Goal: Task Accomplishment & Management: Use online tool/utility

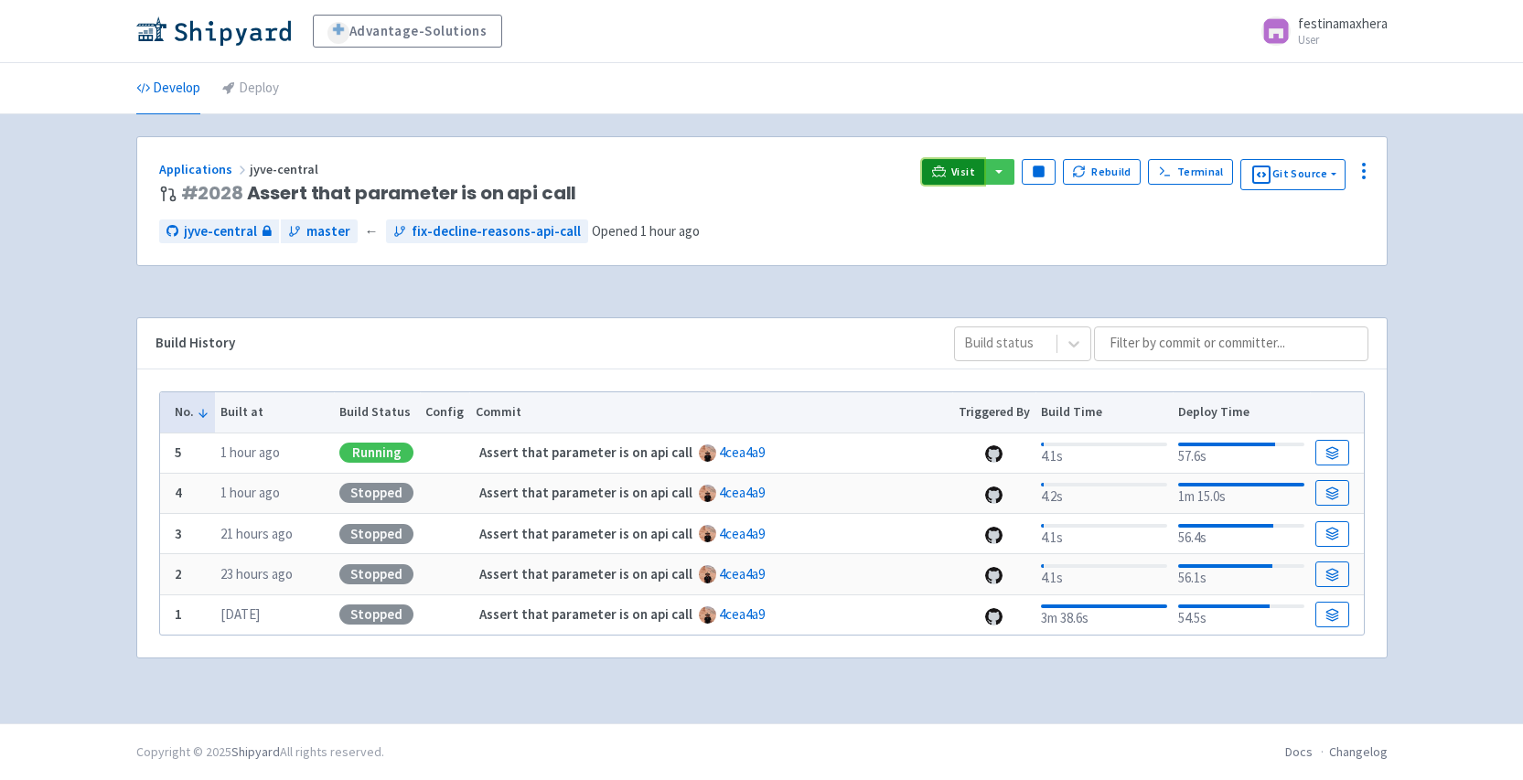
click at [959, 175] on span "Visit" at bounding box center [963, 172] width 24 height 15
click at [929, 178] on link "Visit" at bounding box center [953, 172] width 62 height 26
click at [963, 166] on span "Visit" at bounding box center [963, 172] width 24 height 15
click at [1102, 169] on button "Rebuild" at bounding box center [1102, 172] width 79 height 26
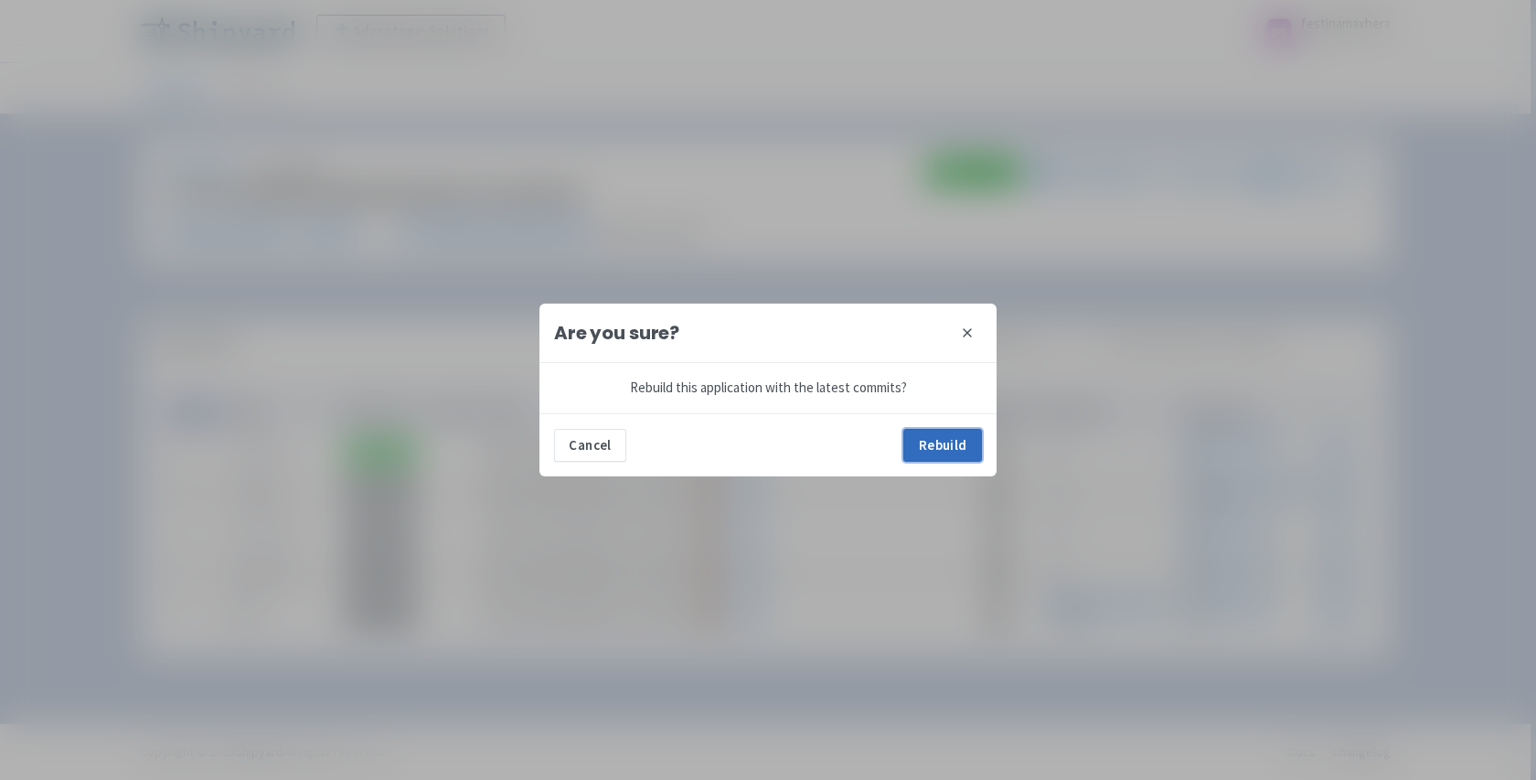
click at [942, 450] on button "Rebuild" at bounding box center [943, 445] width 79 height 33
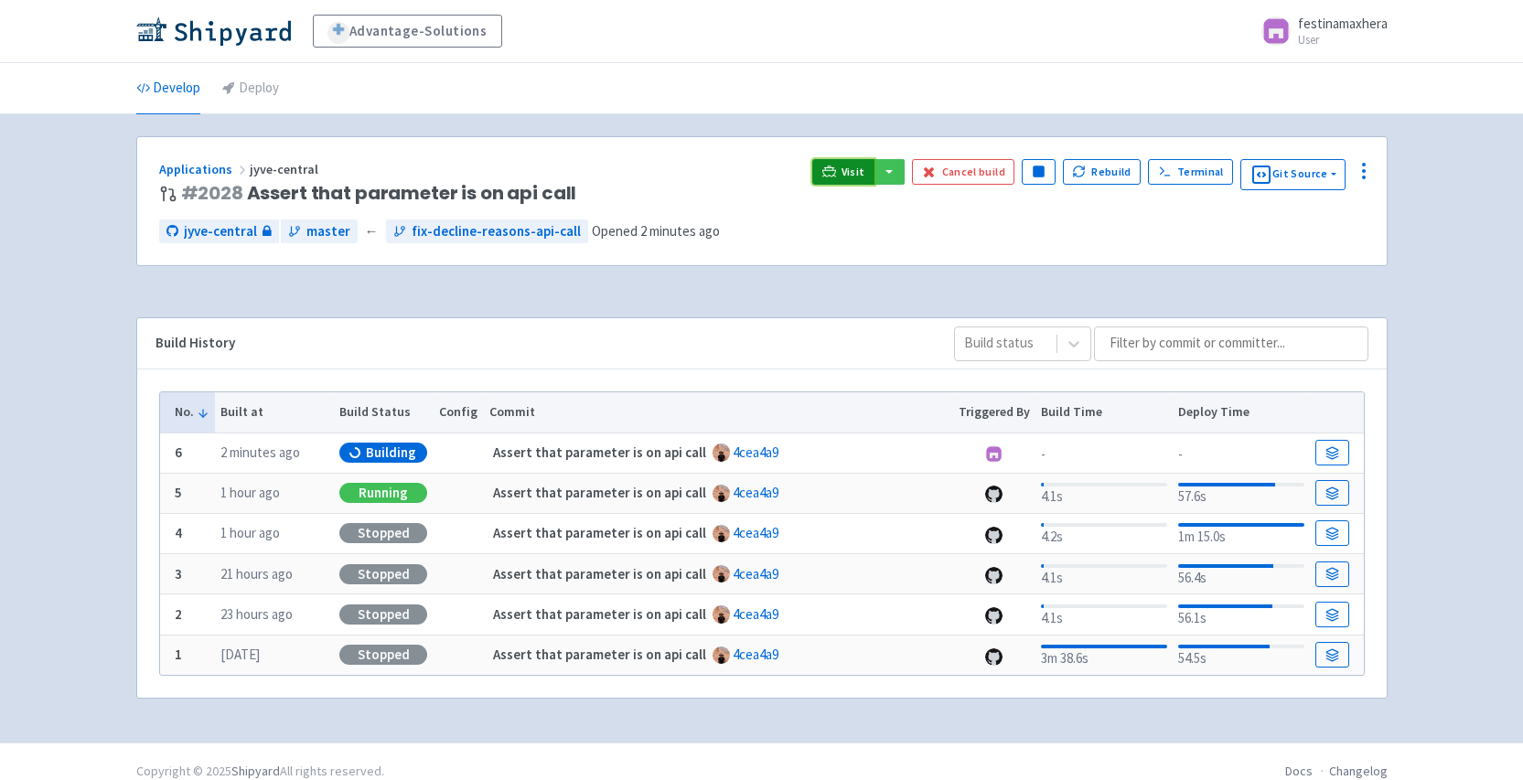
click at [855, 168] on span "Visit" at bounding box center [853, 172] width 24 height 15
click at [133, 319] on div "Applications jyve-central # 2028 Assert that parameter is on api call Visit Can…" at bounding box center [762, 428] width 1280 height 585
click at [386, 452] on span "Building" at bounding box center [391, 453] width 50 height 18
click at [962, 173] on button "Cancel build" at bounding box center [963, 172] width 103 height 26
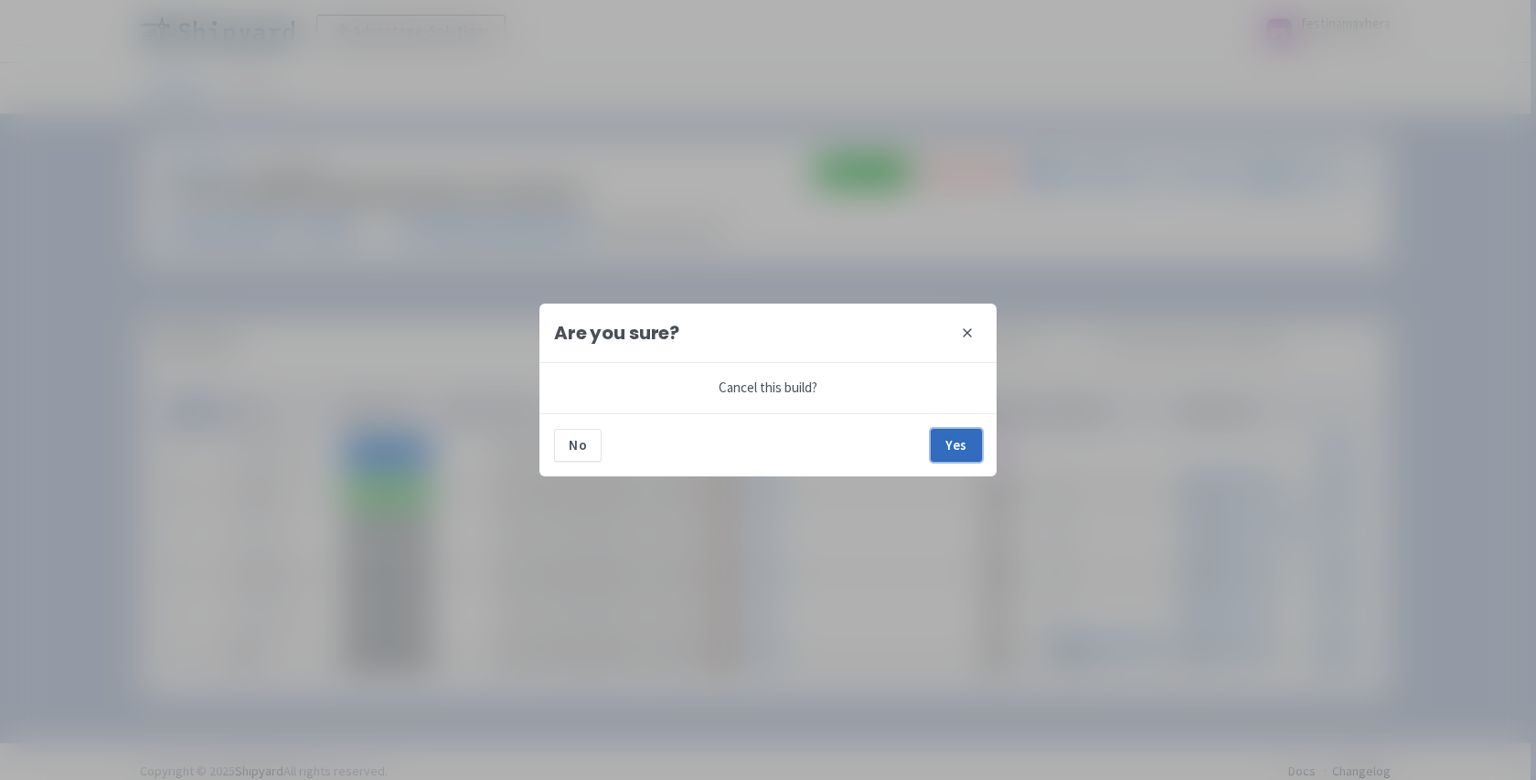
click at [952, 445] on button "Yes" at bounding box center [956, 445] width 51 height 33
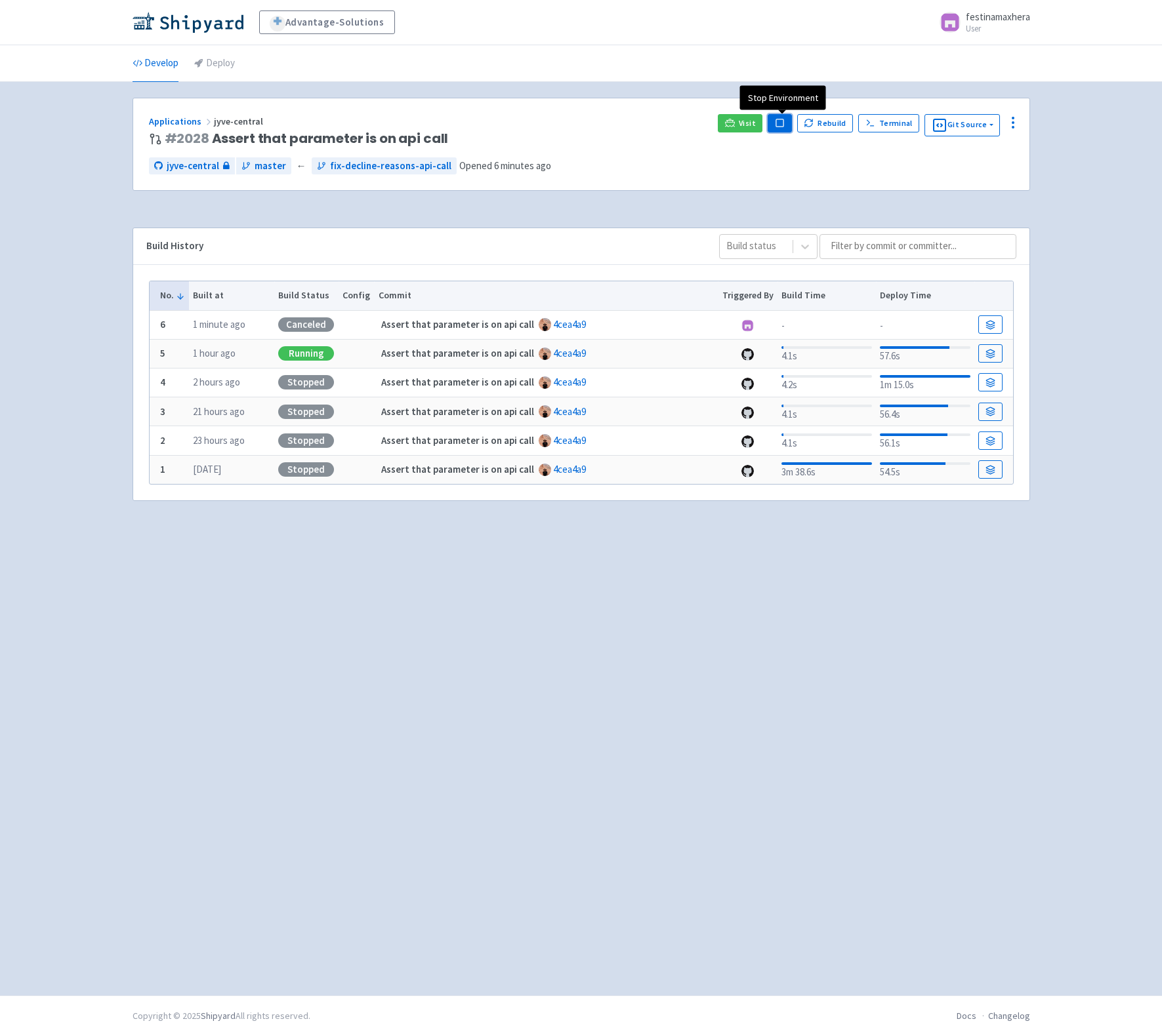
click at [777, 124] on icon "button" at bounding box center [780, 123] width 10 height 10
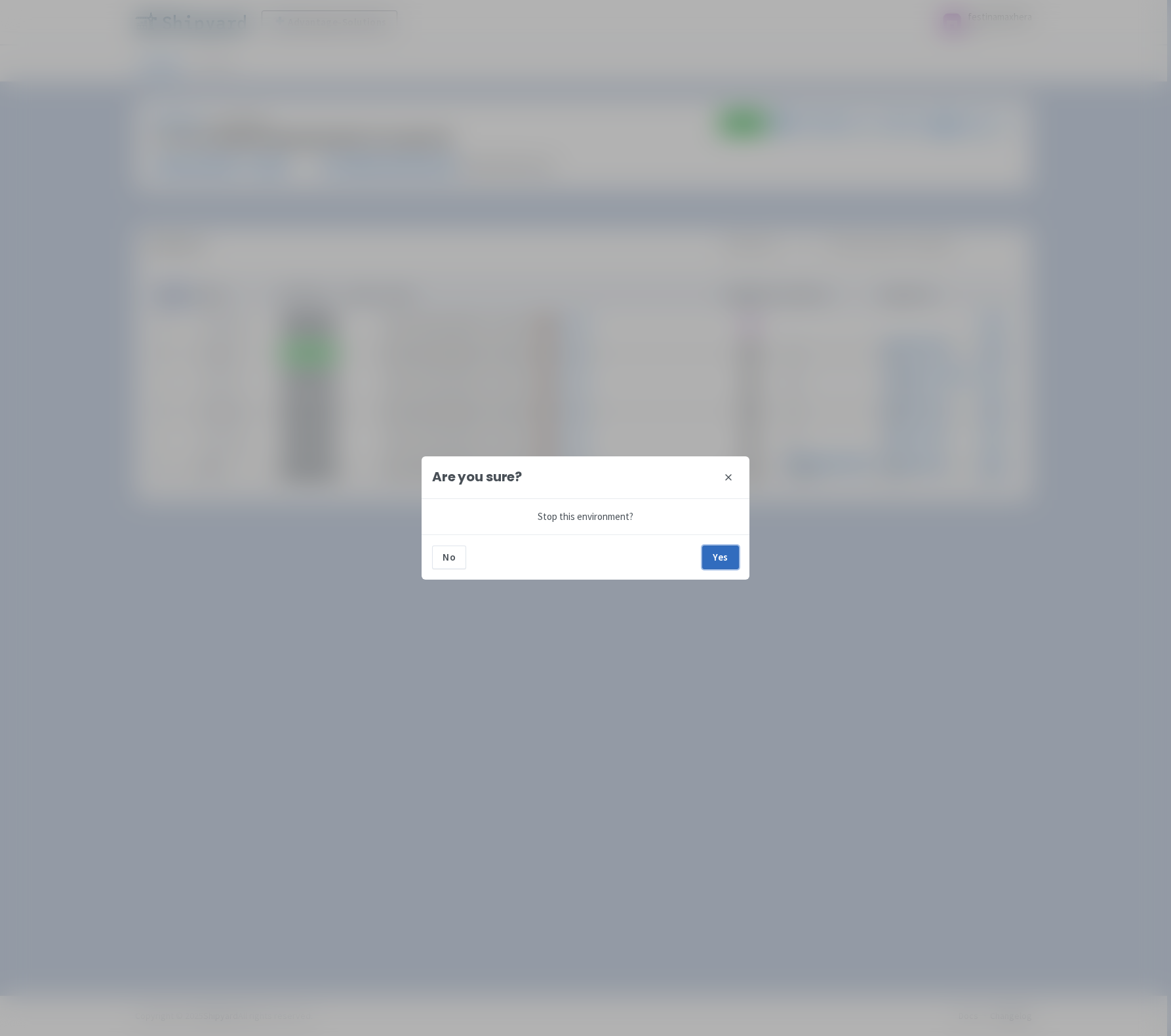
drag, startPoint x: 713, startPoint y: 555, endPoint x: 551, endPoint y: 346, distance: 264.4
click at [714, 555] on button "Yes" at bounding box center [720, 557] width 37 height 24
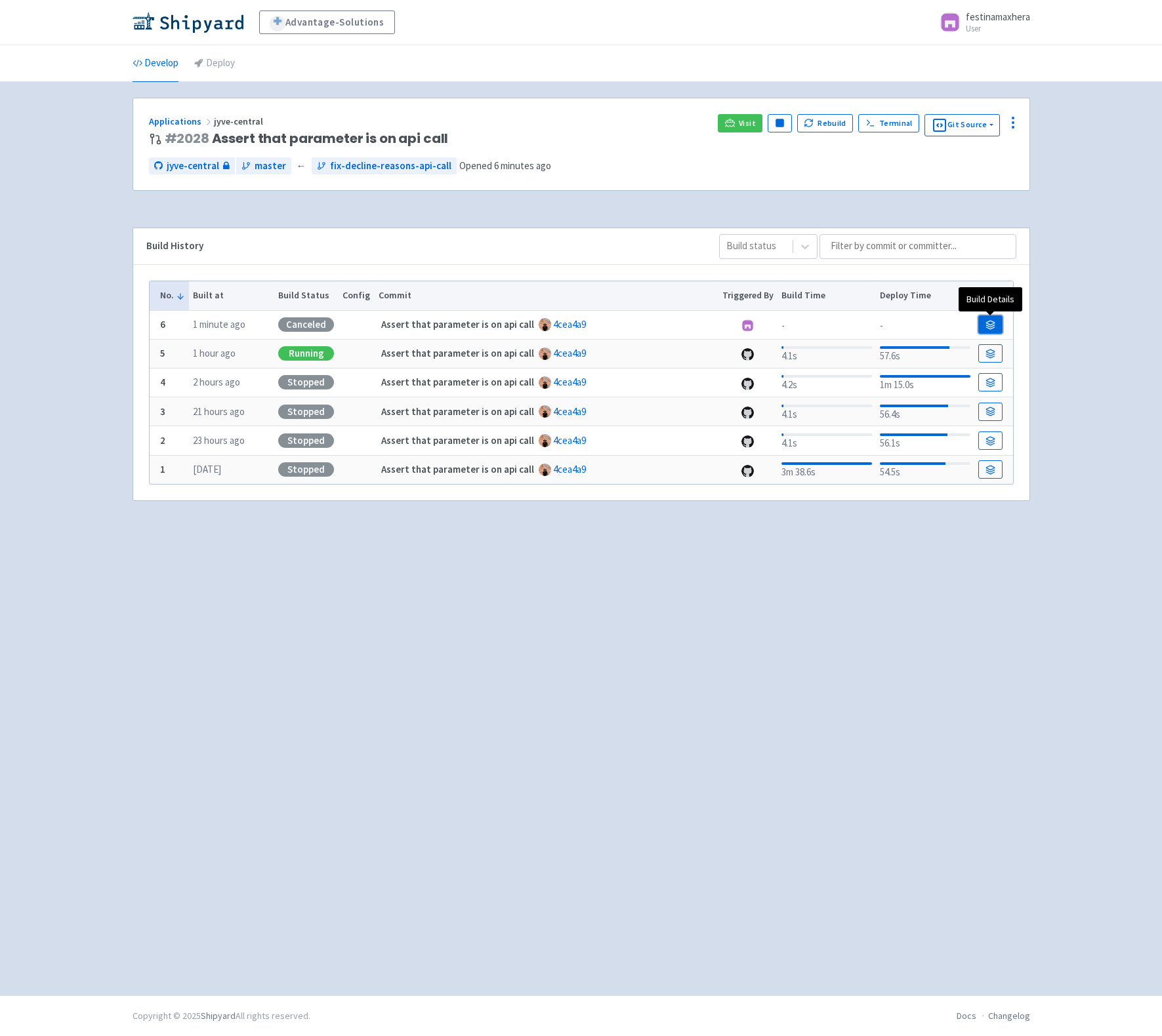
click at [993, 326] on icon at bounding box center [991, 325] width 10 height 10
click at [831, 122] on button "Rebuild" at bounding box center [825, 123] width 57 height 19
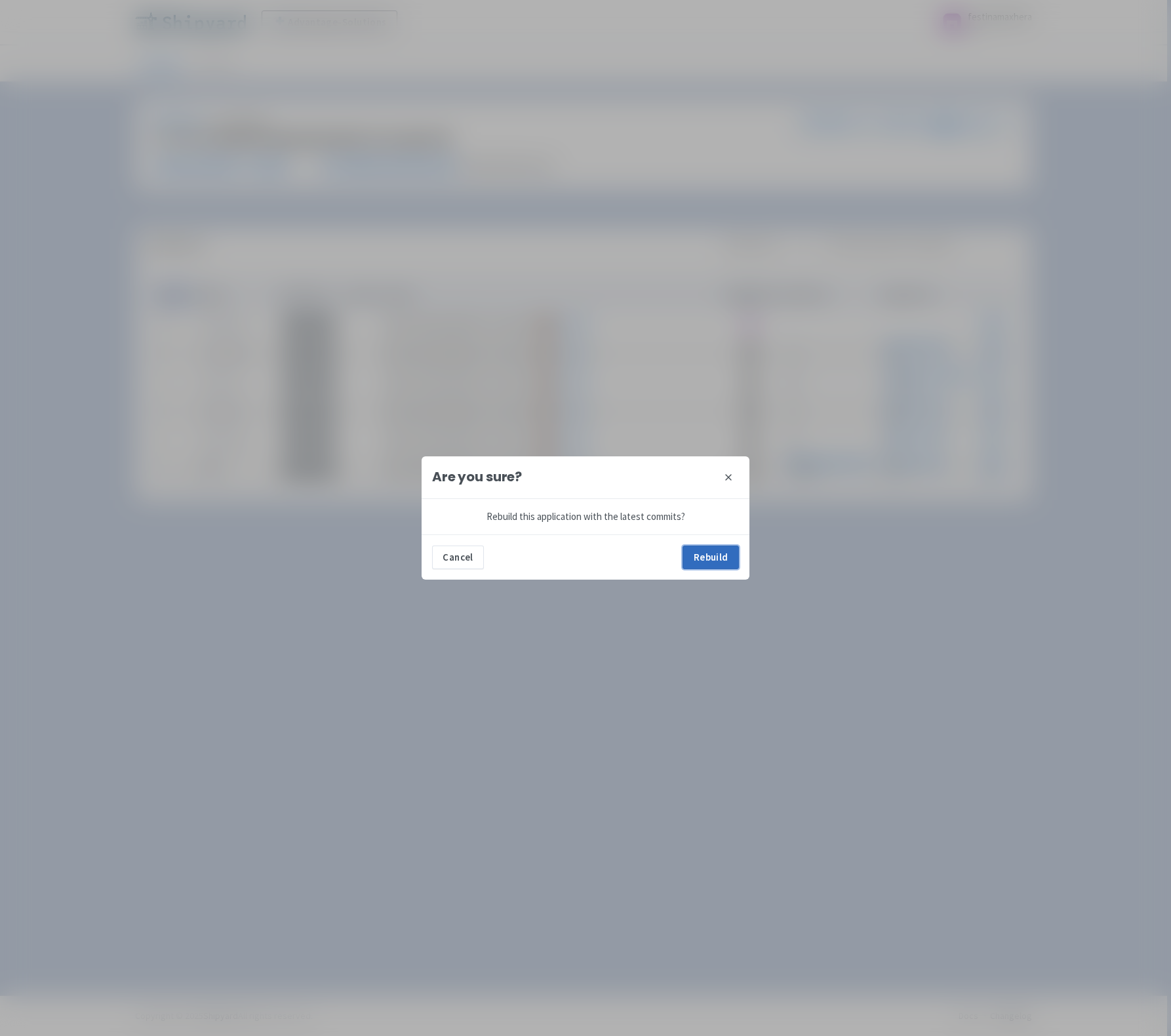
click at [702, 561] on button "Rebuild" at bounding box center [711, 557] width 57 height 24
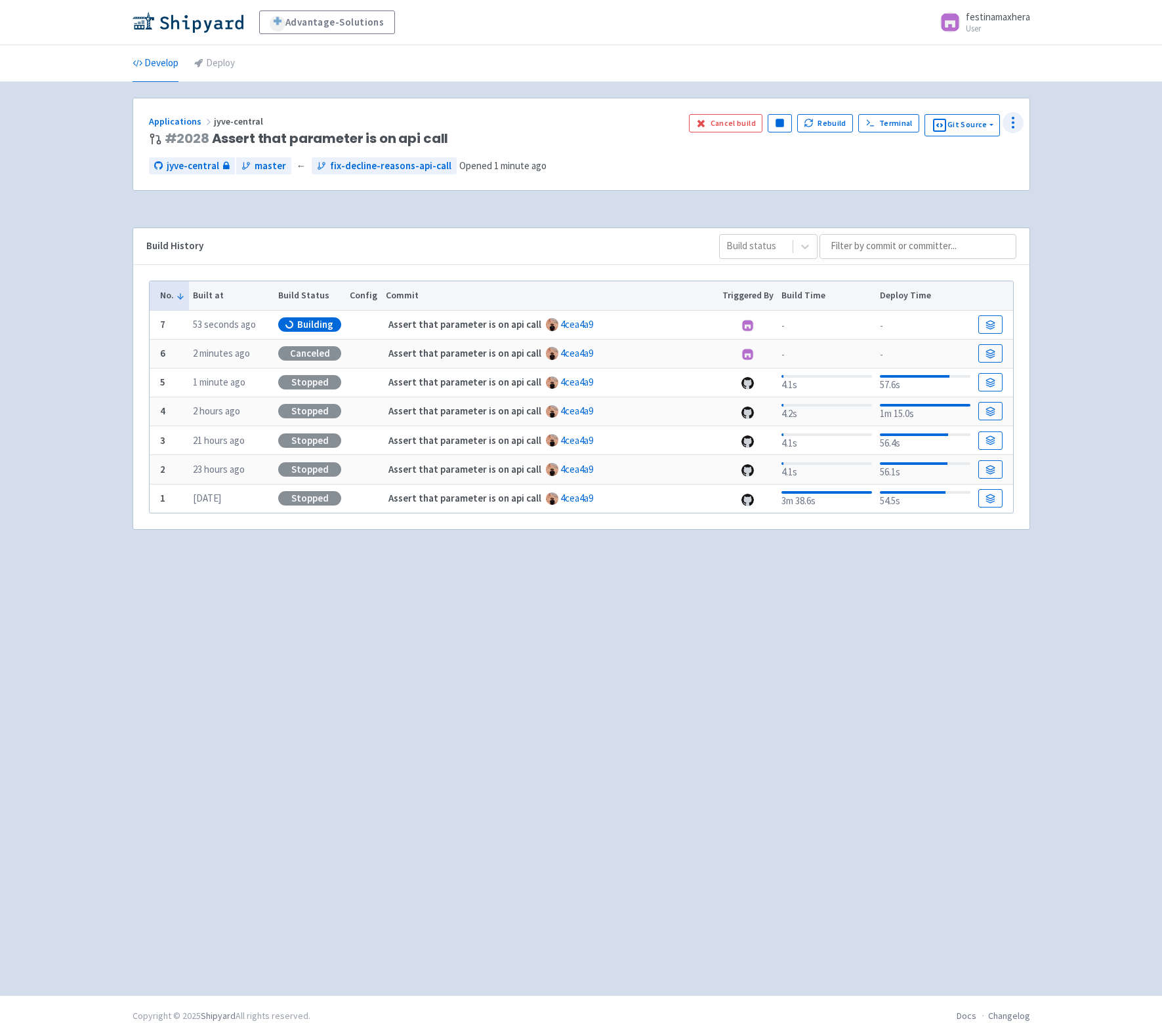
click at [1015, 118] on icon at bounding box center [1013, 123] width 16 height 16
click at [1059, 123] on div "Advantage-Solutions festinamaxhera User Profile Sign out Develop Deploy" at bounding box center [581, 498] width 1162 height 995
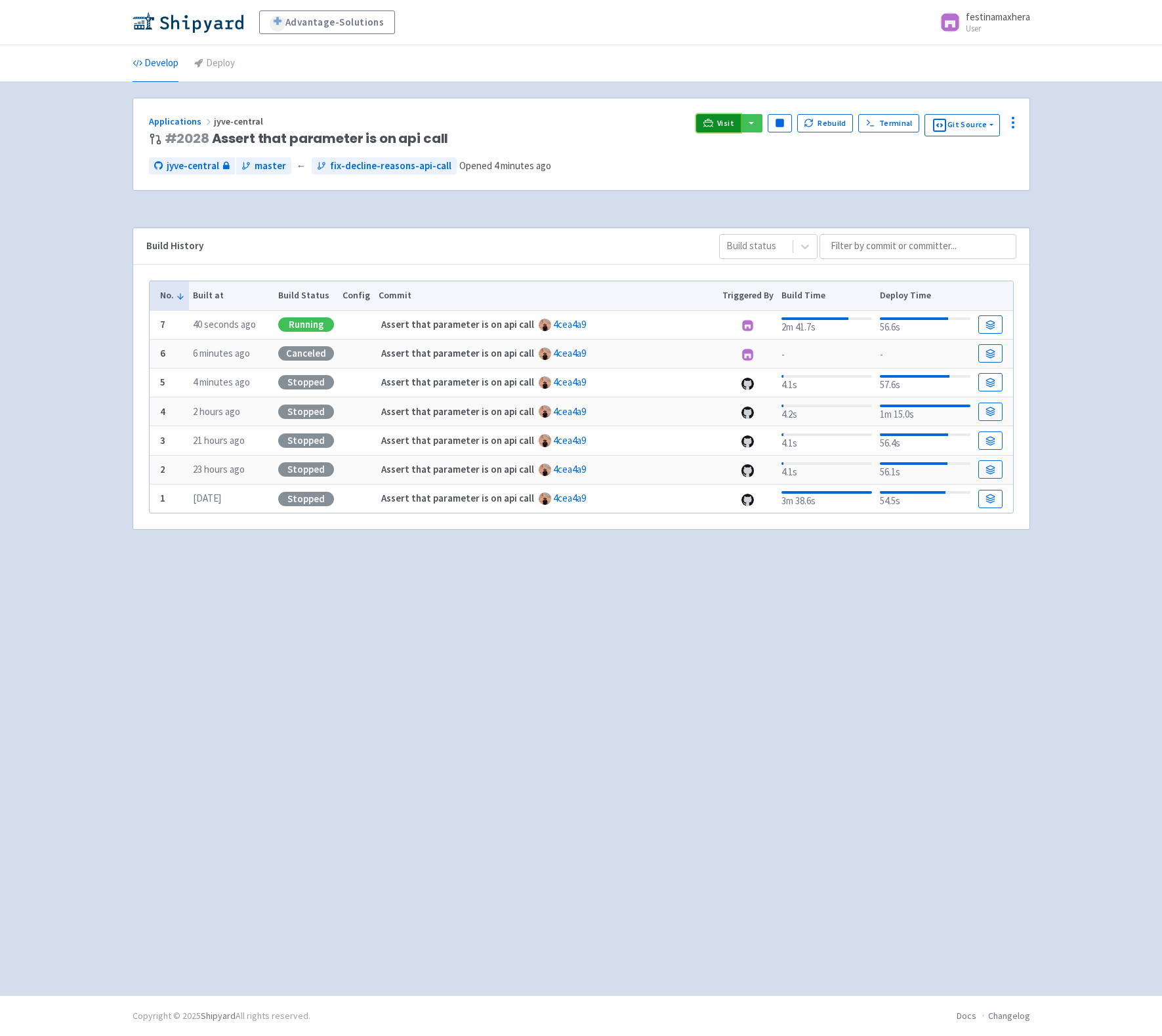
click at [719, 125] on link "Visit" at bounding box center [718, 123] width 44 height 19
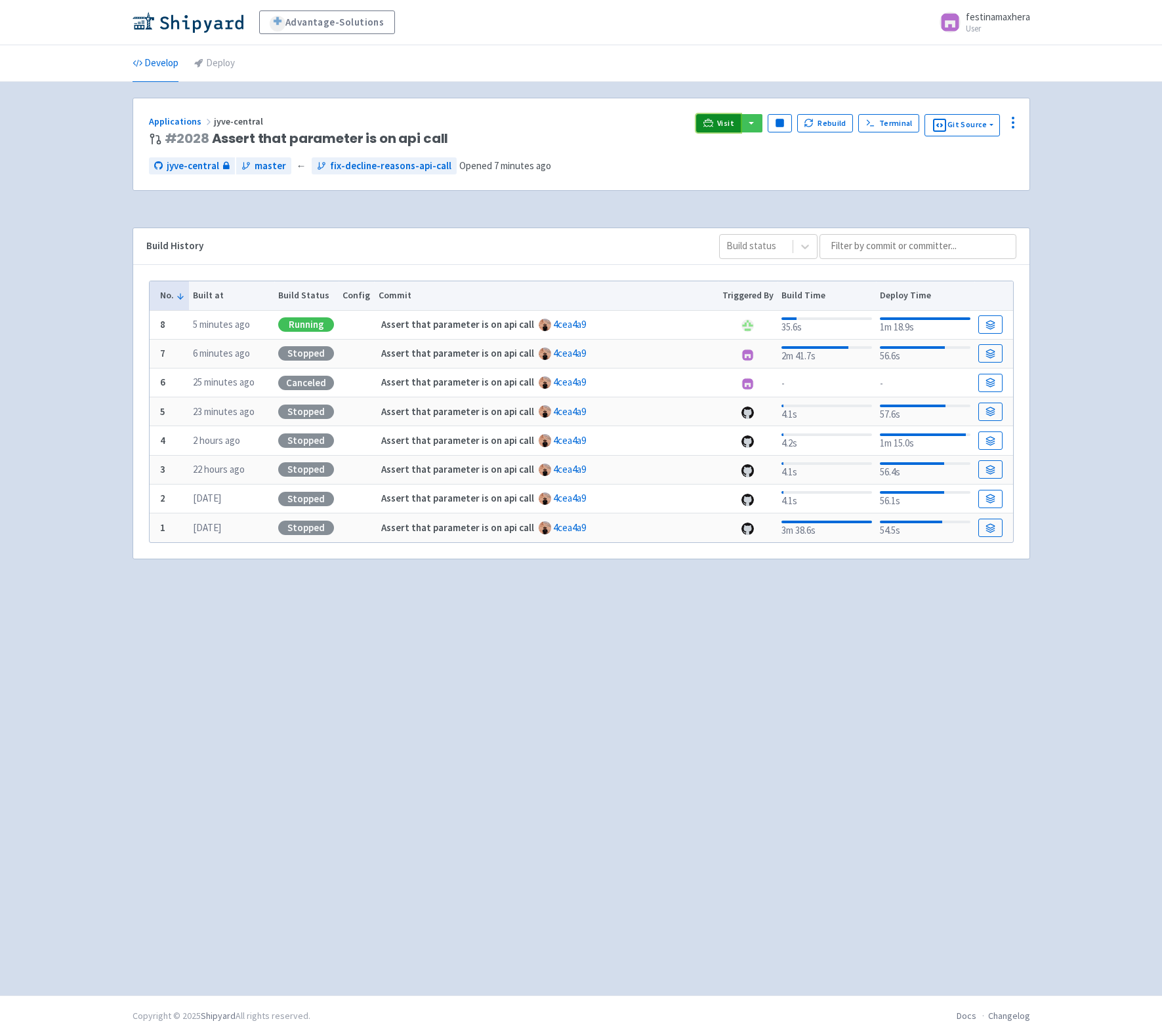
click at [710, 117] on link "Visit" at bounding box center [718, 123] width 44 height 19
click at [715, 118] on link "Visit" at bounding box center [718, 123] width 44 height 19
click at [724, 123] on span "Visit" at bounding box center [726, 123] width 17 height 11
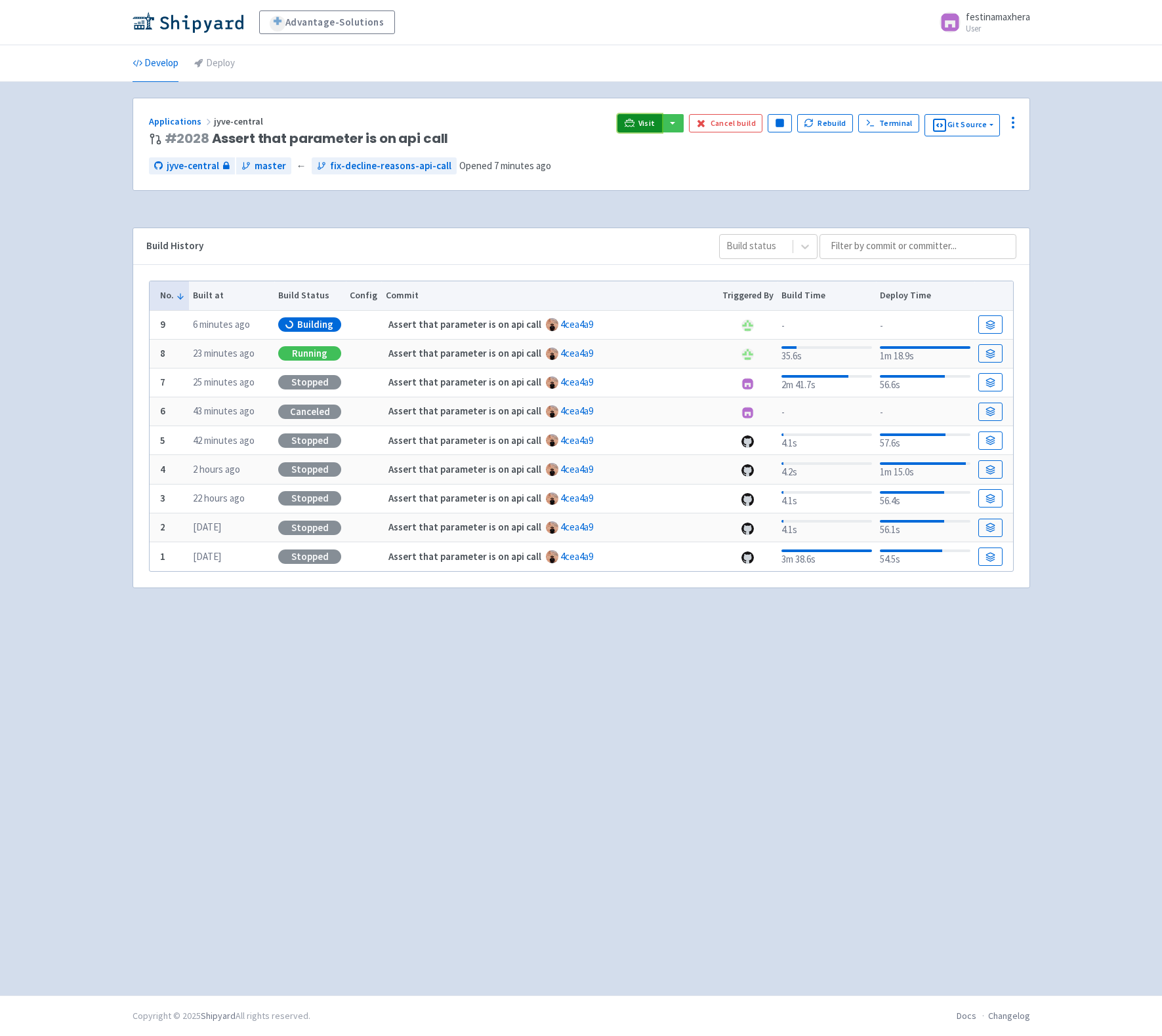
click at [655, 123] on span "Visit" at bounding box center [647, 123] width 17 height 11
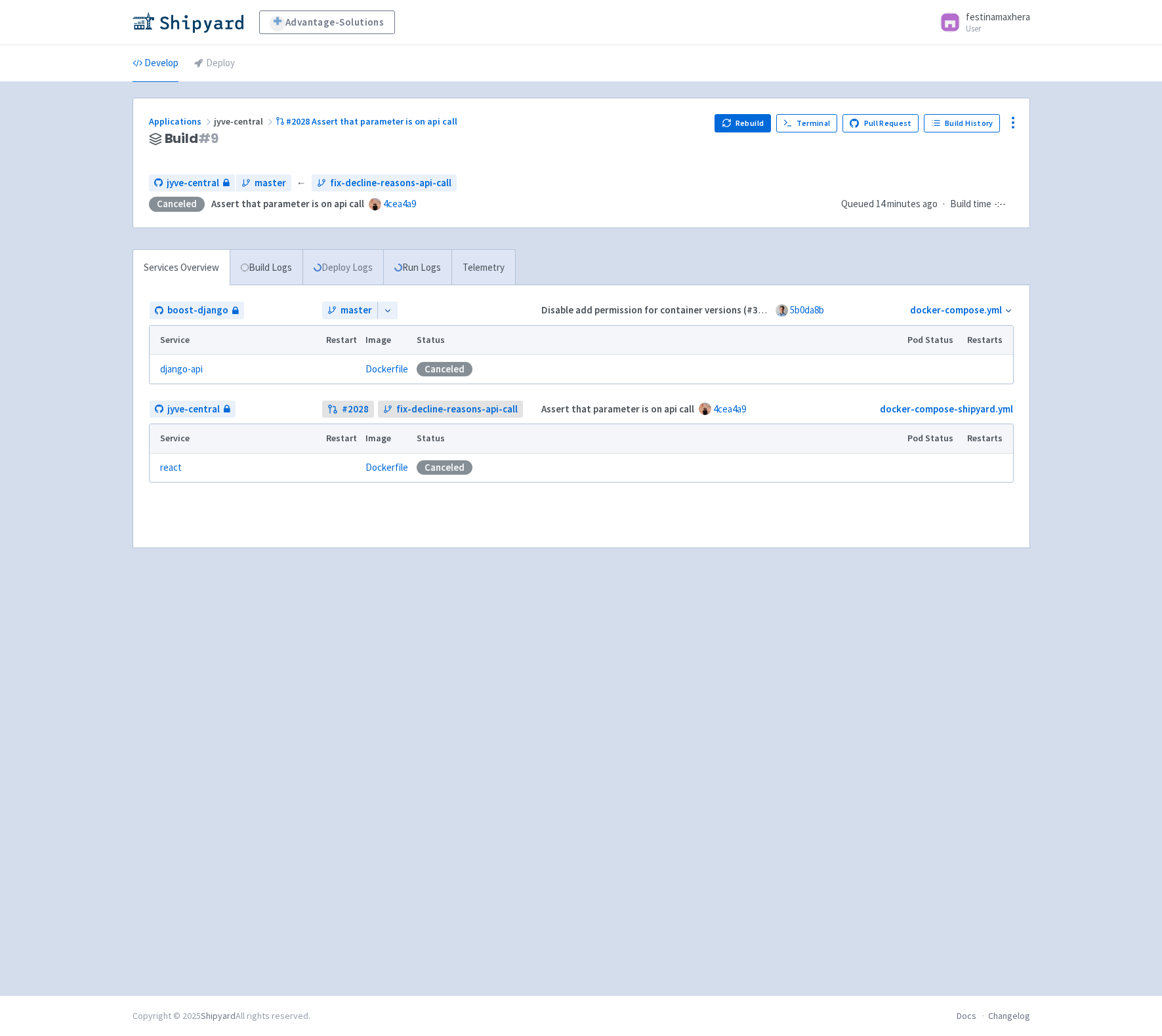
click at [344, 268] on link "Deploy Logs" at bounding box center [343, 267] width 80 height 36
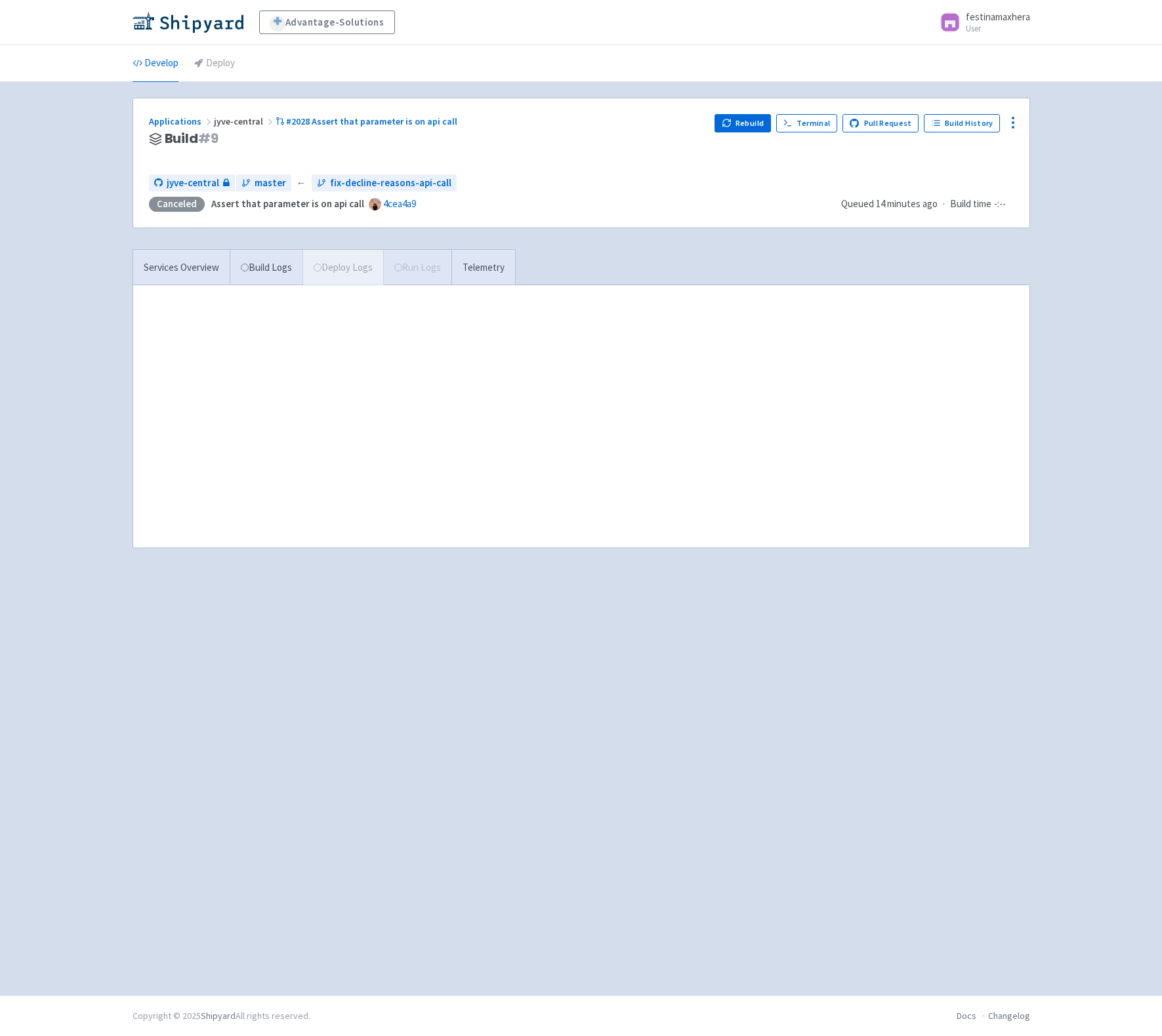
click at [91, 191] on div "Advantage-Solutions festinamaxhera User Profile Sign out Develop Deploy" at bounding box center [581, 498] width 1162 height 995
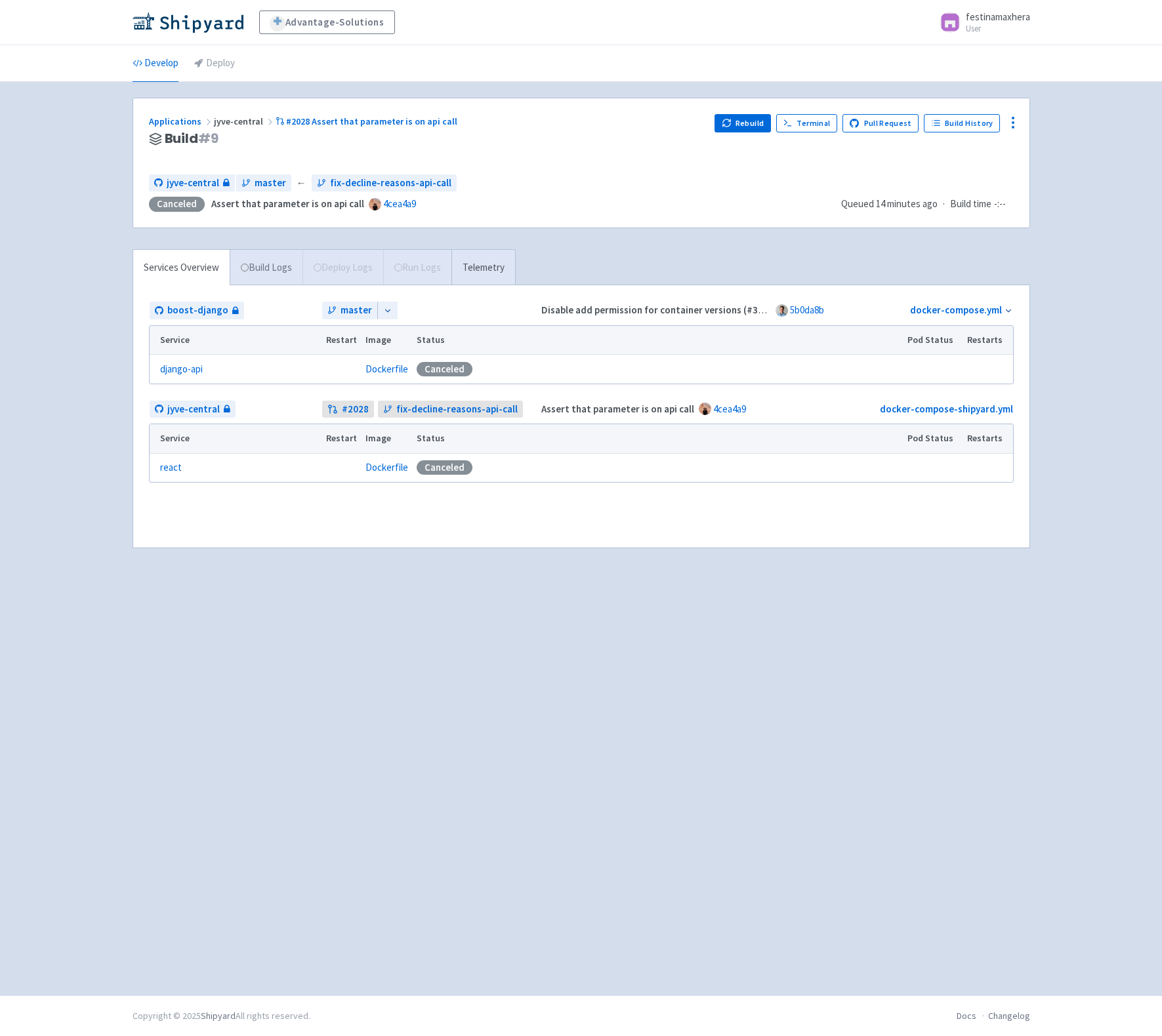
click at [273, 267] on link "Build Logs" at bounding box center [266, 267] width 72 height 36
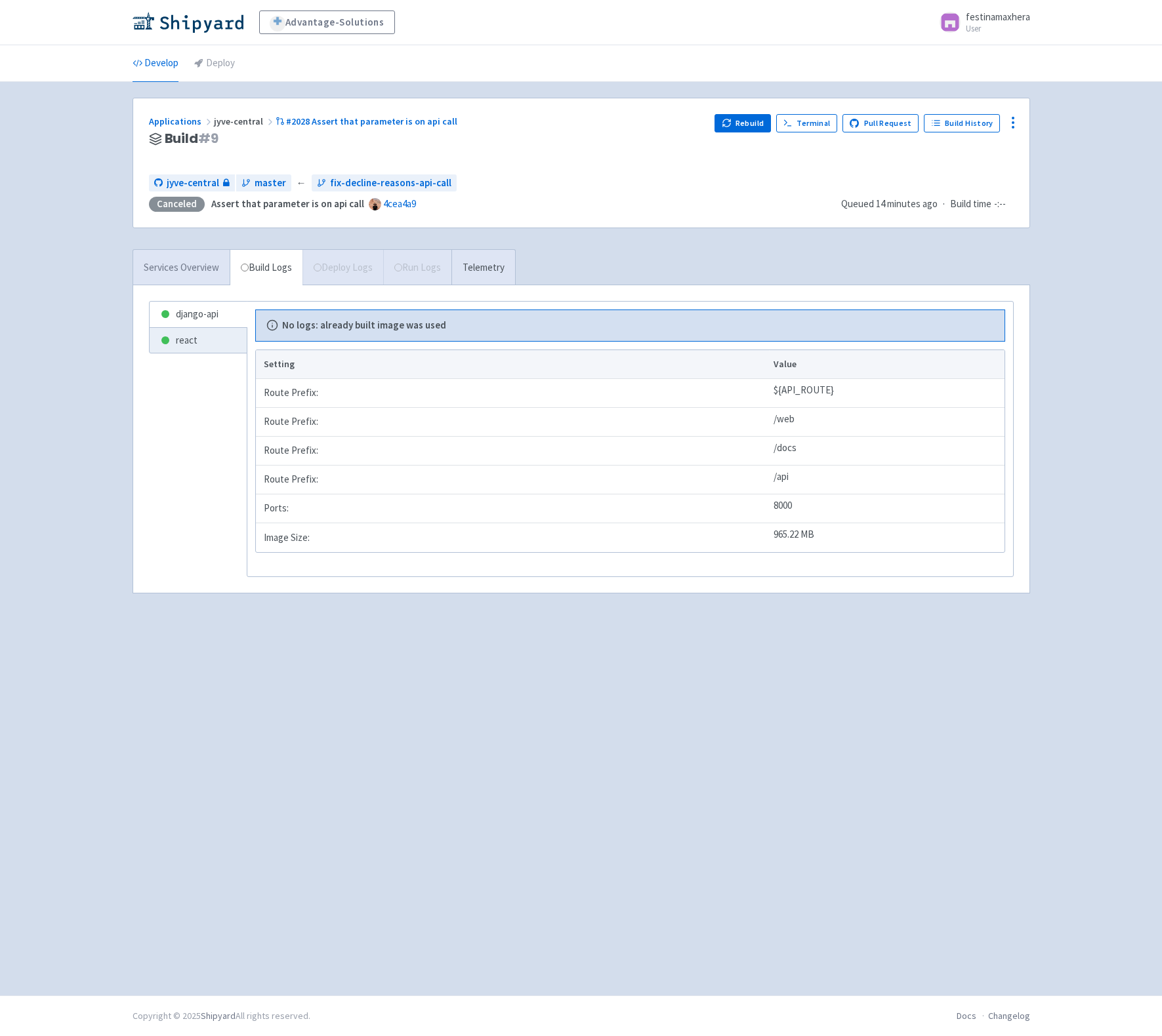
click at [181, 265] on link "Services Overview" at bounding box center [181, 267] width 96 height 36
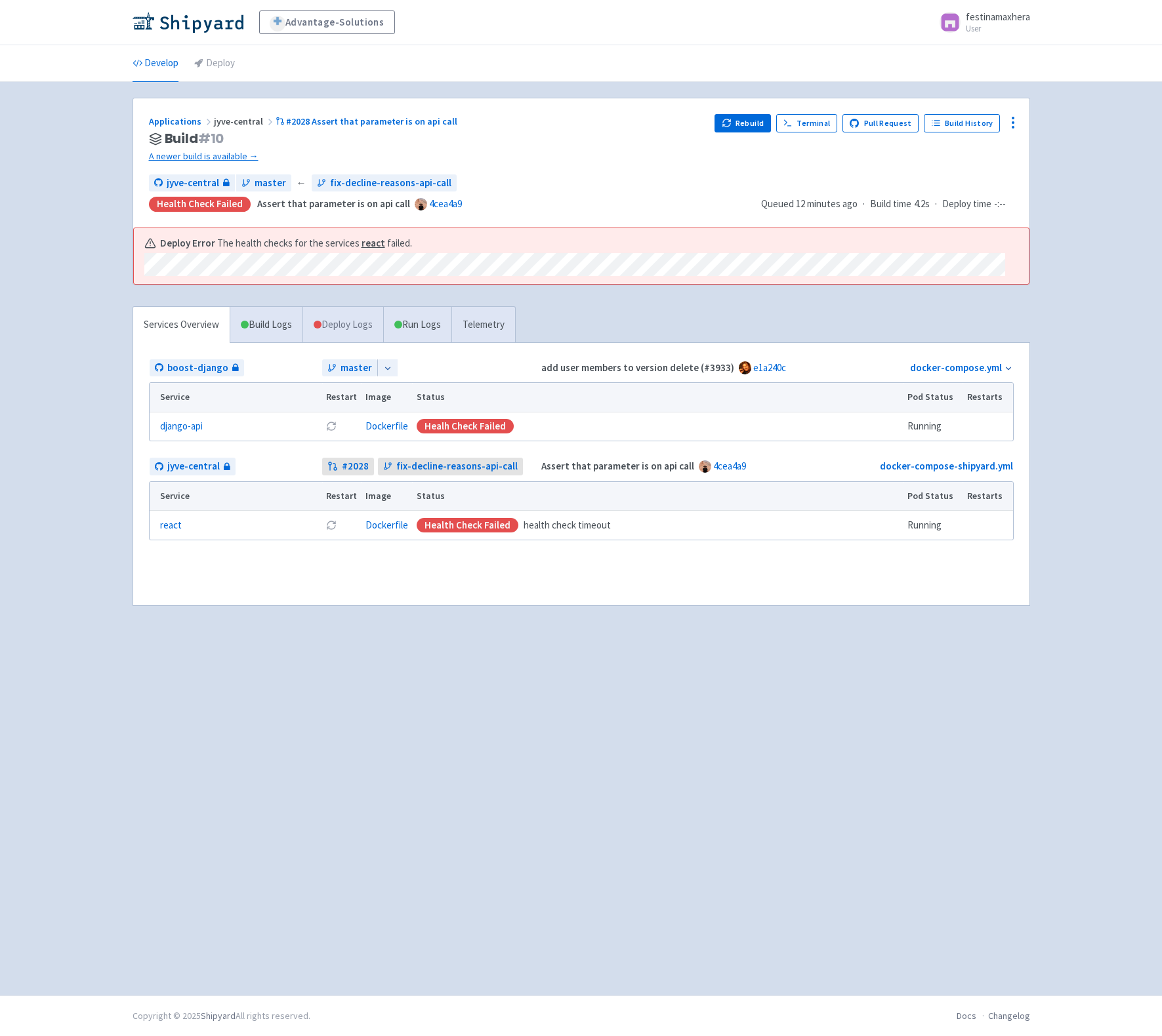
click at [353, 327] on link "Deploy Logs" at bounding box center [343, 325] width 80 height 36
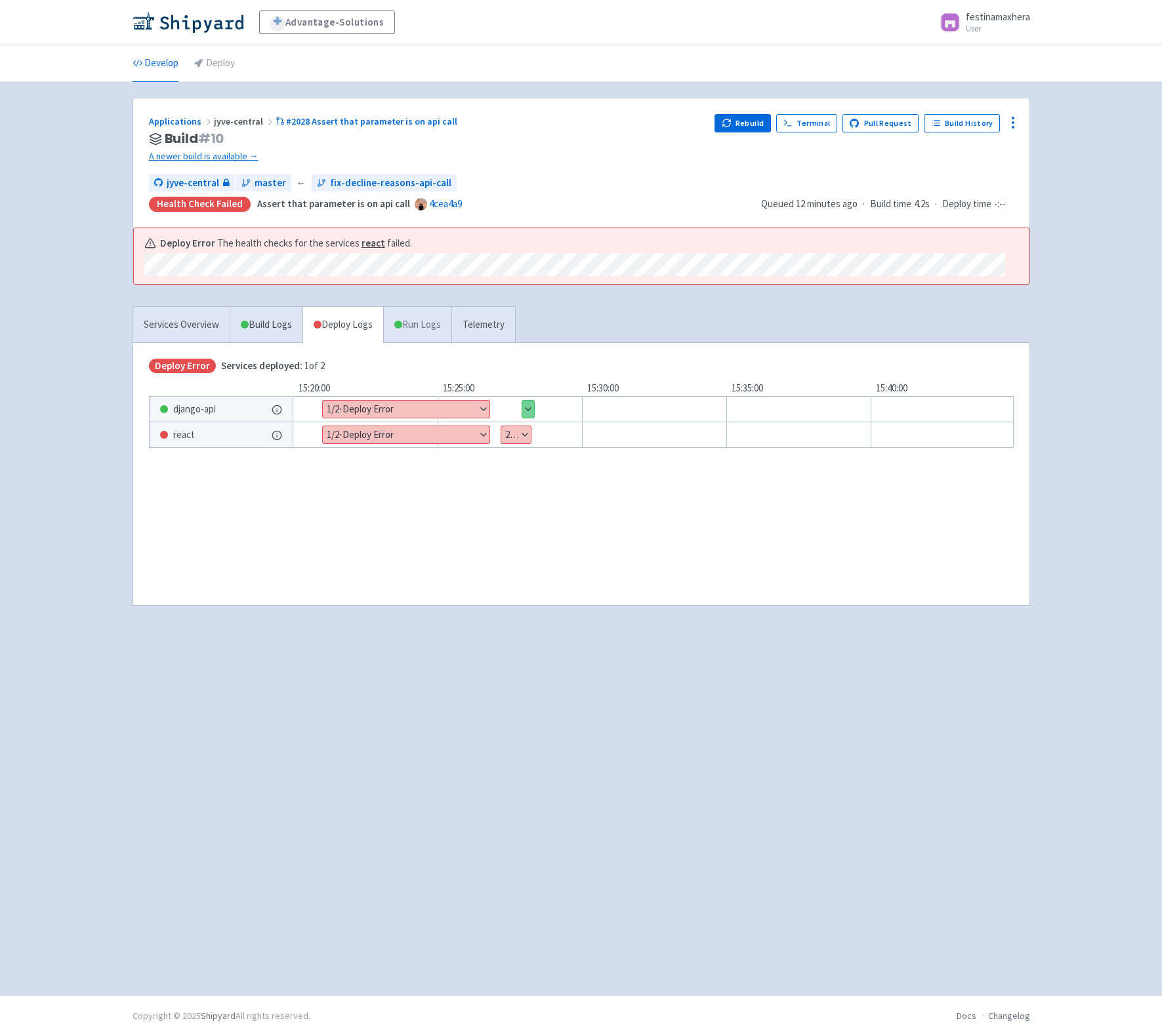
click at [414, 319] on link "Run Logs" at bounding box center [417, 325] width 68 height 36
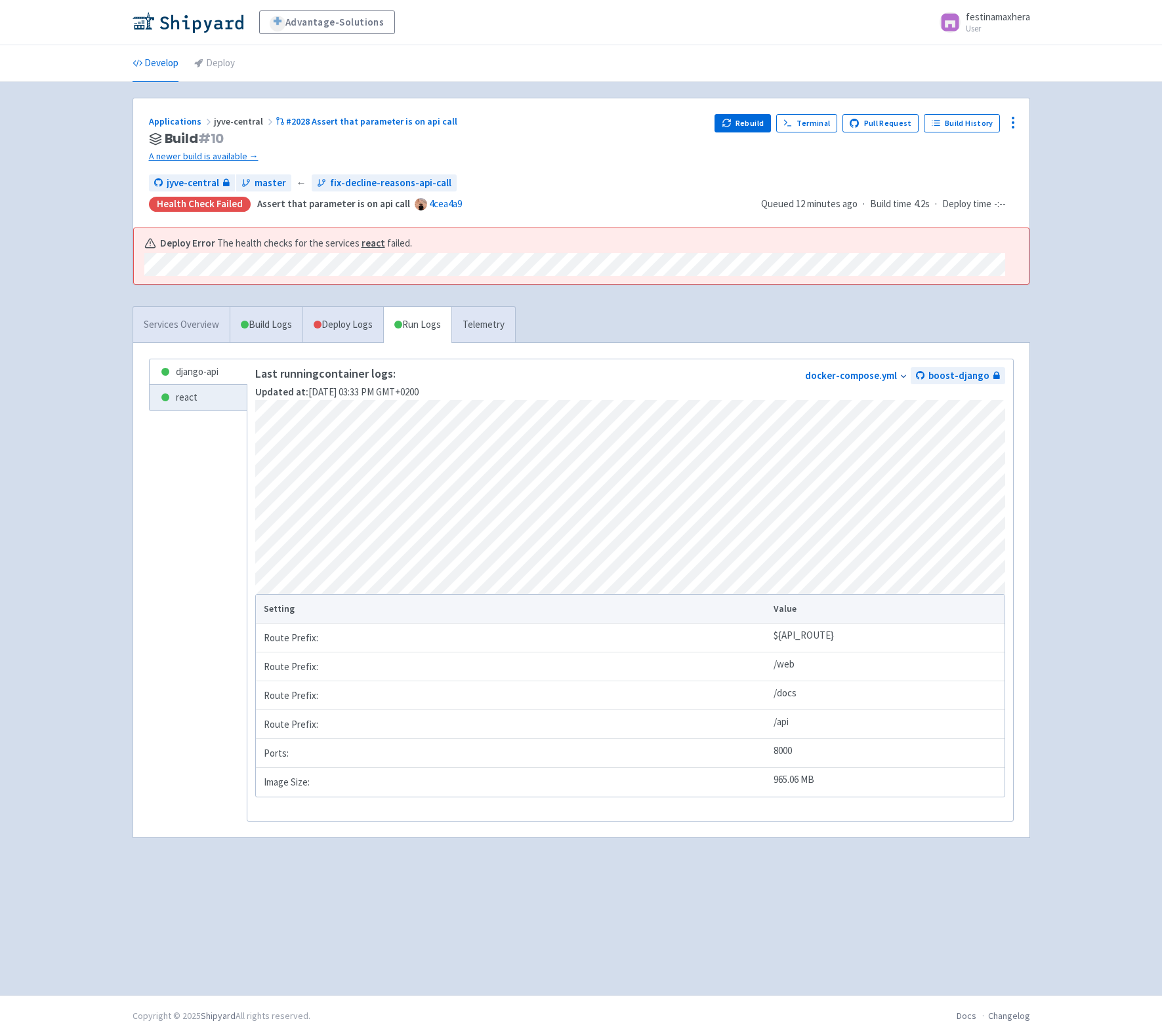
click at [196, 321] on link "Services Overview" at bounding box center [181, 325] width 96 height 36
